Goal: Navigation & Orientation: Find specific page/section

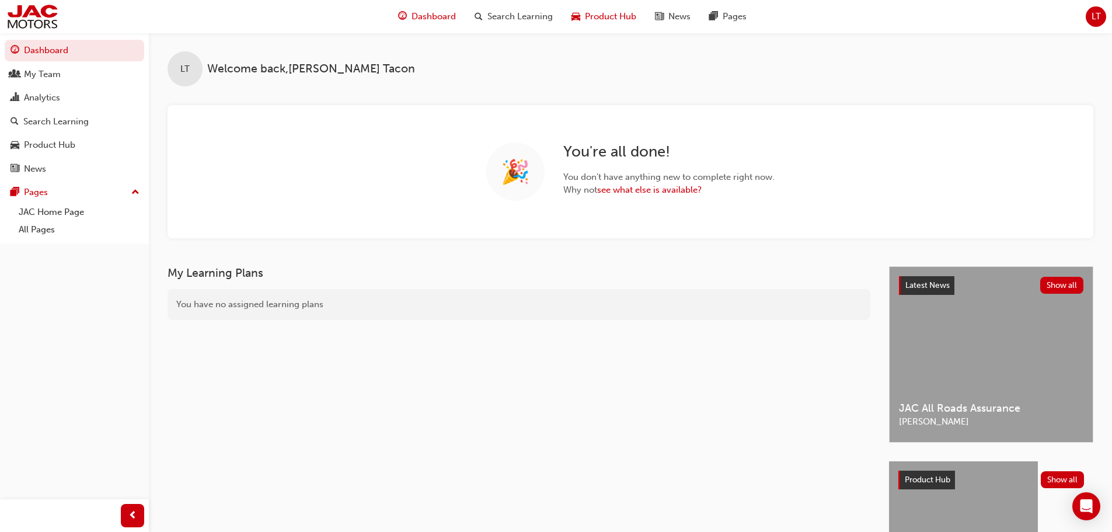
click at [633, 19] on span "Product Hub" at bounding box center [610, 16] width 51 height 13
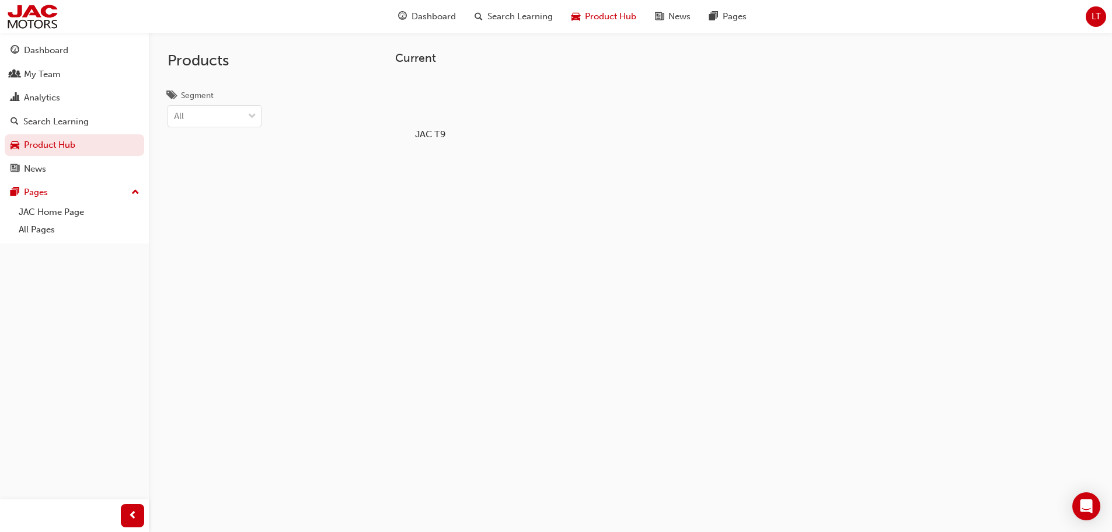
click at [413, 101] on div at bounding box center [429, 100] width 65 height 47
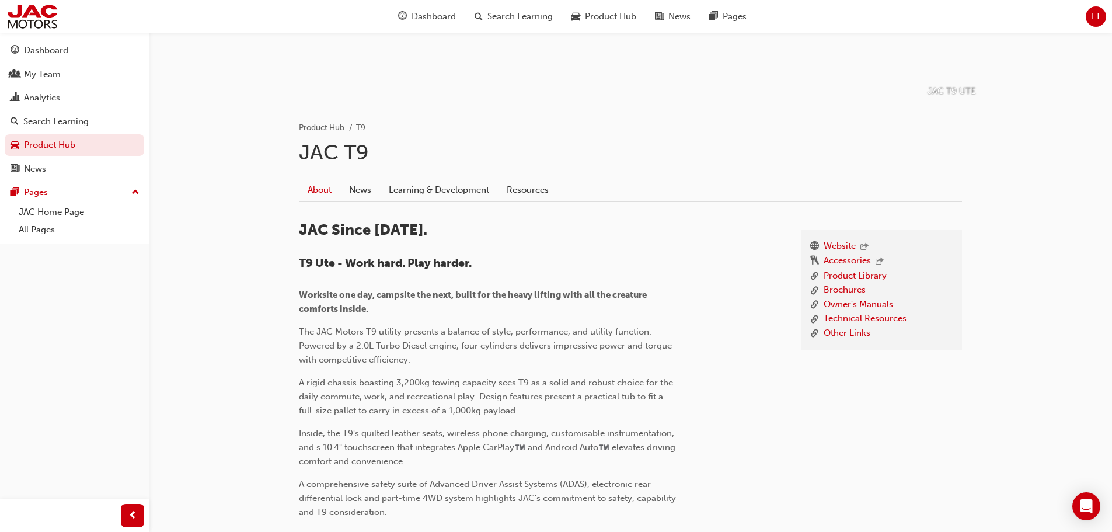
scroll to position [175, 0]
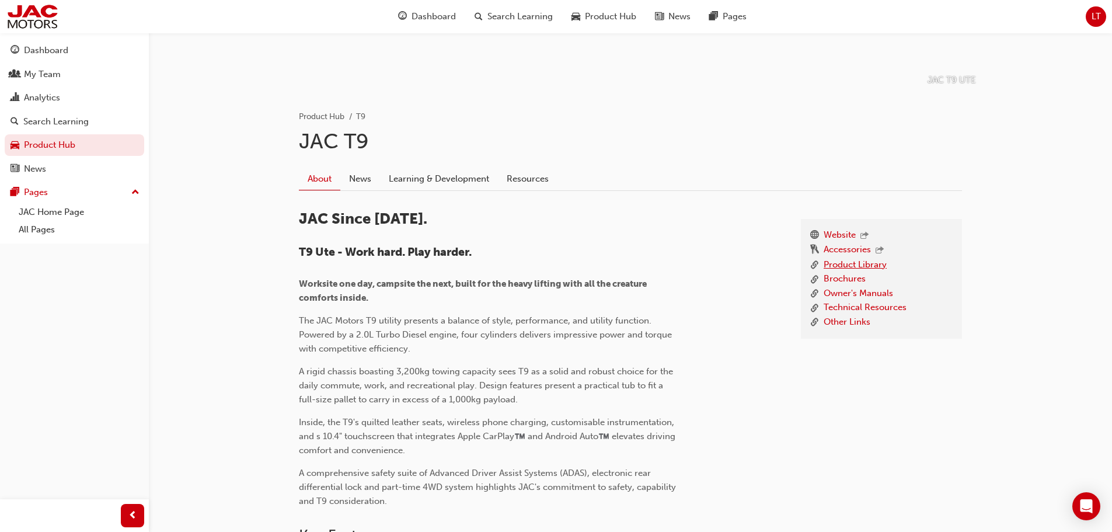
click at [841, 263] on link "Product Library" at bounding box center [854, 265] width 63 height 15
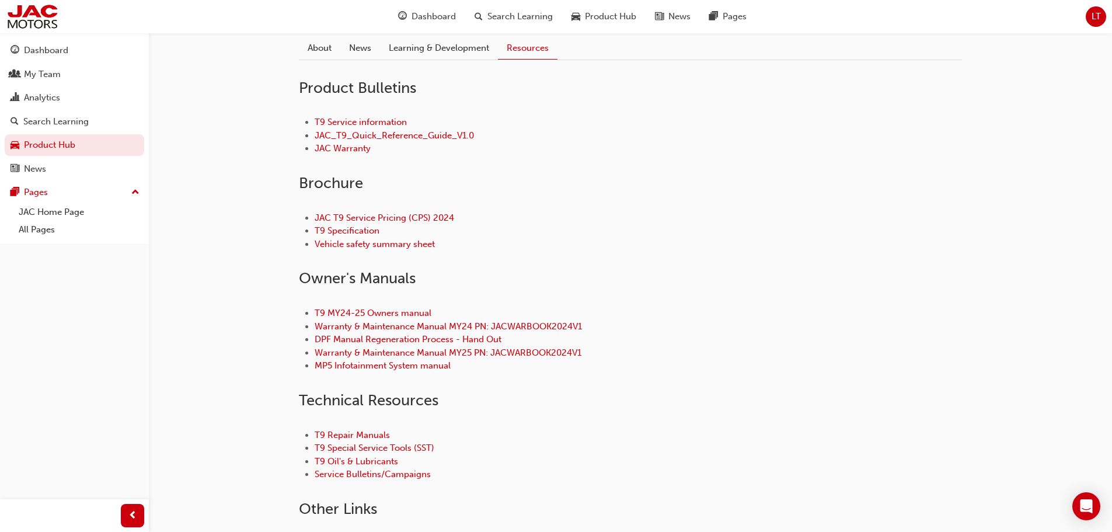
scroll to position [117, 0]
